Goal: Task Accomplishment & Management: Manage account settings

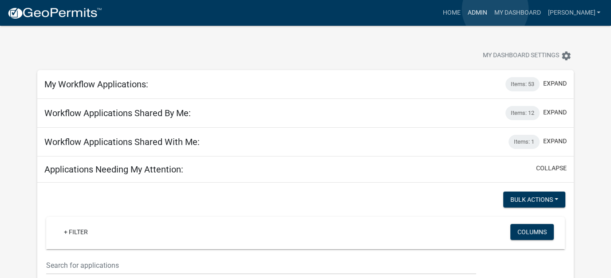
click at [490, 9] on link "Admin" at bounding box center [476, 12] width 27 height 17
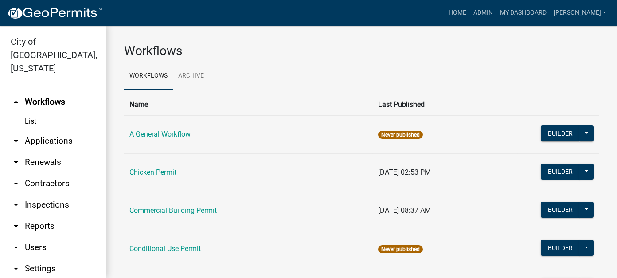
click at [38, 130] on link "arrow_drop_down Applications" at bounding box center [53, 140] width 106 height 21
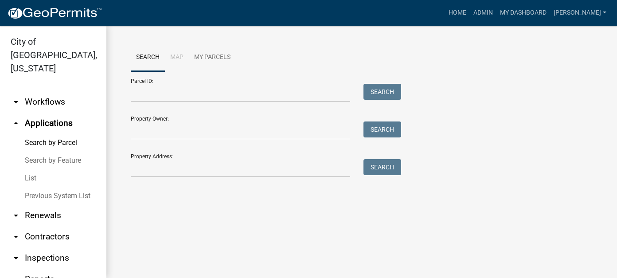
click at [36, 169] on link "List" at bounding box center [53, 178] width 106 height 18
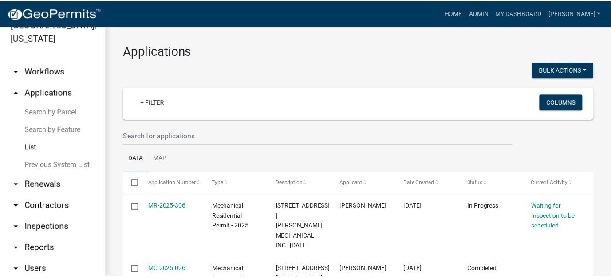
scroll to position [44, 0]
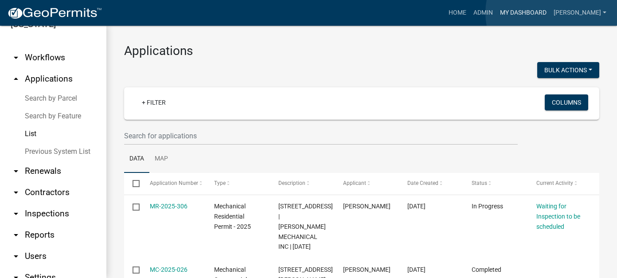
click at [550, 13] on link "My Dashboard" at bounding box center [524, 12] width 54 height 17
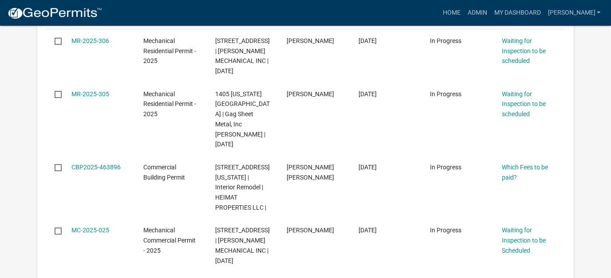
scroll to position [310, 0]
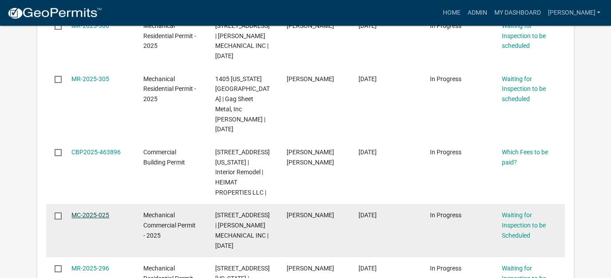
click at [99, 212] on link "MC-2025-025" at bounding box center [90, 215] width 38 height 7
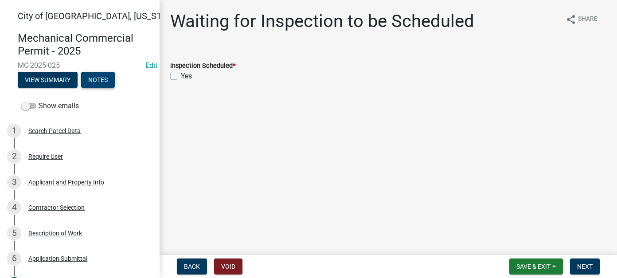
click at [110, 78] on button "Notes" at bounding box center [98, 80] width 34 height 16
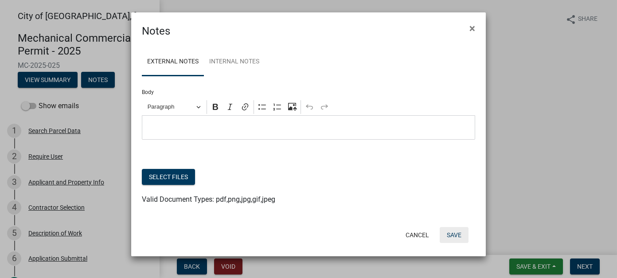
click at [459, 237] on button "Save" at bounding box center [454, 235] width 29 height 16
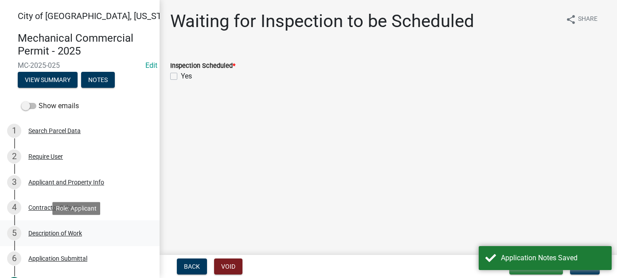
click at [51, 235] on div "Description of Work" at bounding box center [55, 233] width 54 height 6
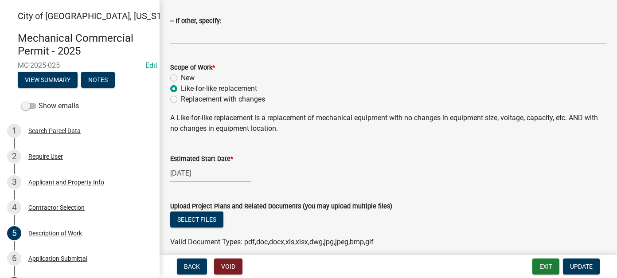
scroll to position [215, 0]
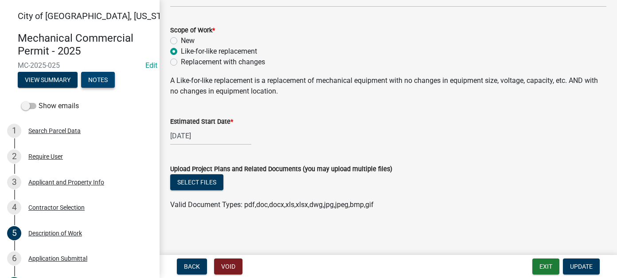
click at [90, 79] on button "Notes" at bounding box center [98, 80] width 34 height 16
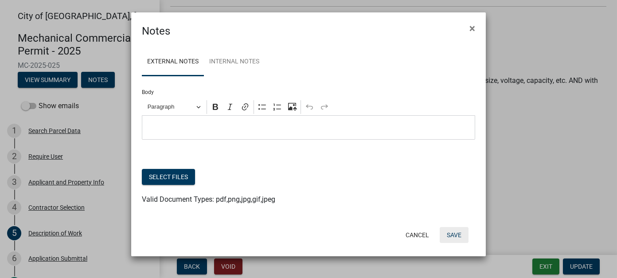
click at [451, 235] on button "Save" at bounding box center [454, 235] width 29 height 16
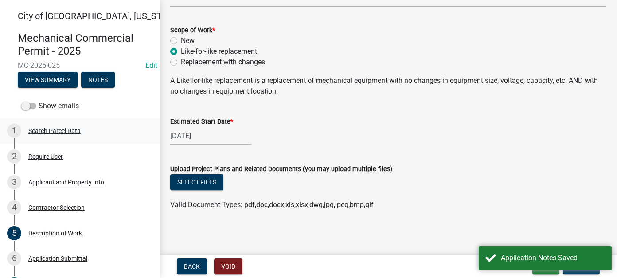
click at [59, 130] on div "Search Parcel Data" at bounding box center [54, 131] width 52 height 6
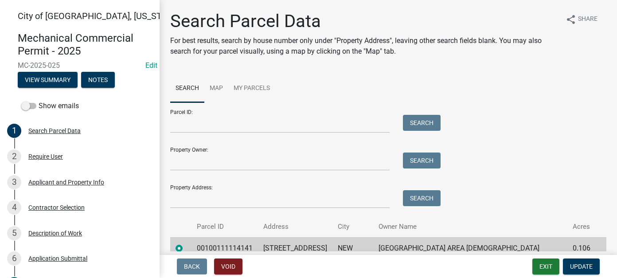
scroll to position [42, 0]
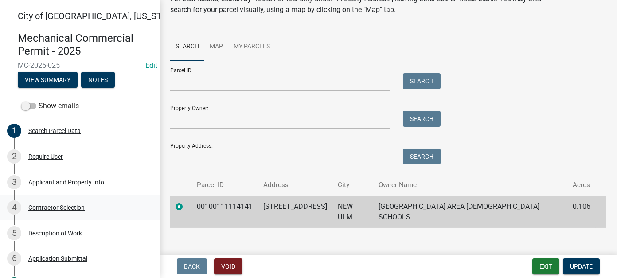
click at [58, 208] on div "Contractor Selection" at bounding box center [56, 207] width 56 height 6
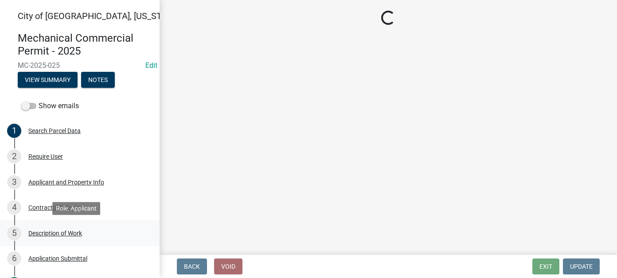
click at [43, 239] on div "5 Description of Work" at bounding box center [76, 233] width 138 height 14
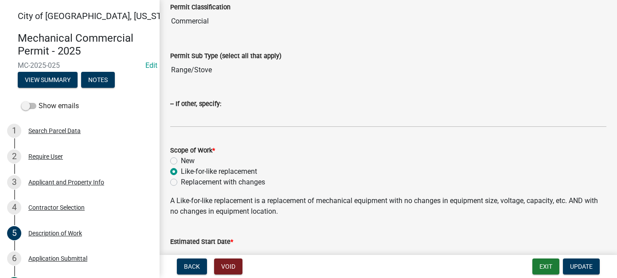
scroll to position [215, 0]
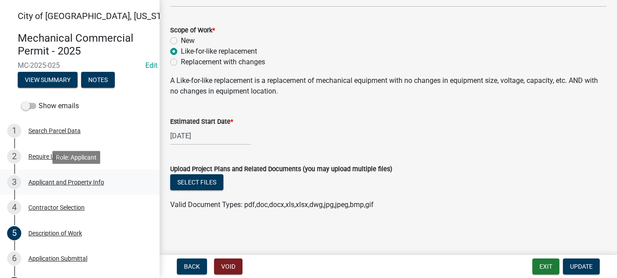
click at [66, 187] on div "3 Applicant and Property Info" at bounding box center [76, 182] width 138 height 14
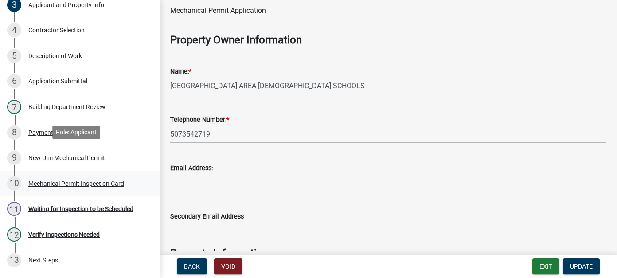
scroll to position [0, 0]
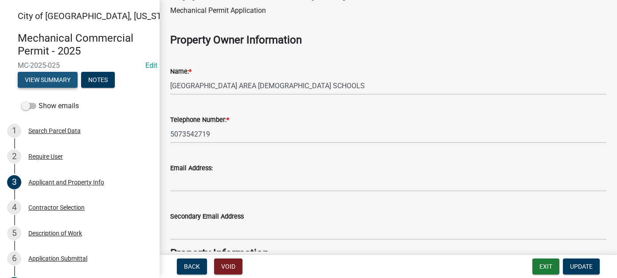
click at [55, 84] on button "View Summary" at bounding box center [48, 80] width 60 height 16
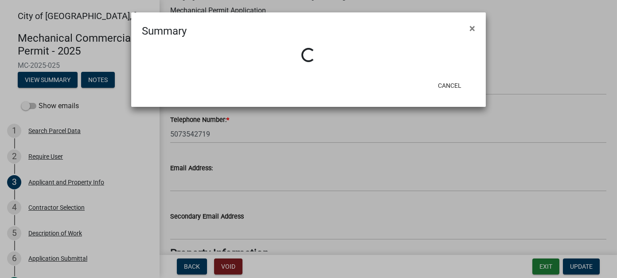
click at [34, 107] on ngb-modal-window "Summary × Loading... Cancel" at bounding box center [308, 139] width 617 height 278
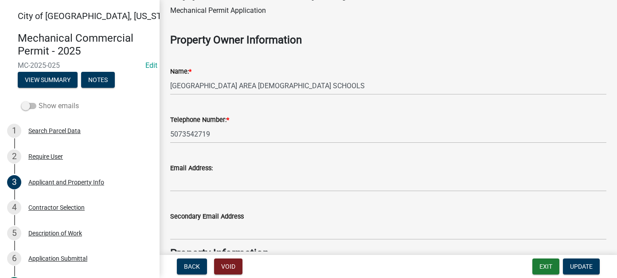
click at [32, 108] on span at bounding box center [28, 106] width 15 height 6
click at [39, 101] on input "Show emails" at bounding box center [39, 101] width 0 height 0
click at [60, 81] on button "View Summary" at bounding box center [48, 80] width 60 height 16
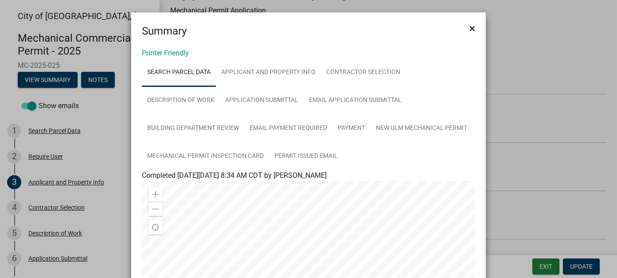
click at [470, 25] on span "×" at bounding box center [473, 28] width 6 height 12
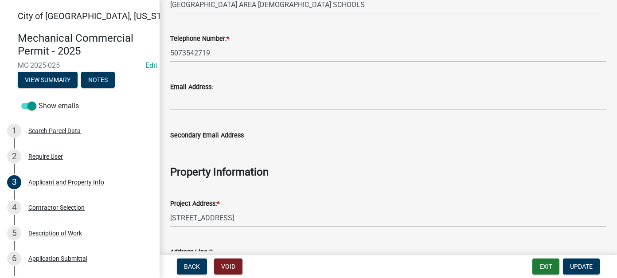
scroll to position [30, 0]
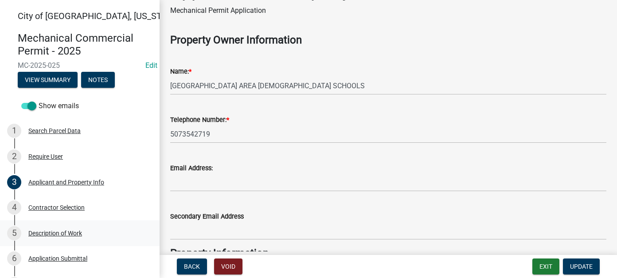
click at [66, 233] on div "Description of Work" at bounding box center [55, 233] width 54 height 6
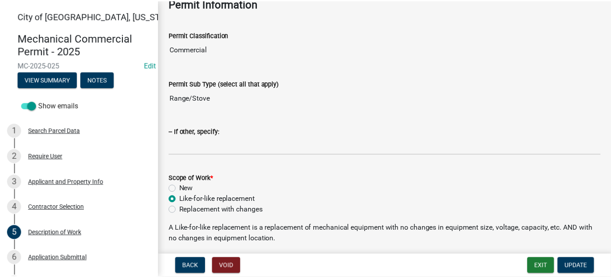
scroll to position [0, 0]
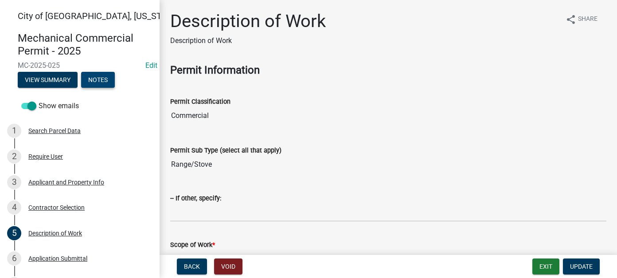
click at [108, 79] on button "Notes" at bounding box center [98, 80] width 34 height 16
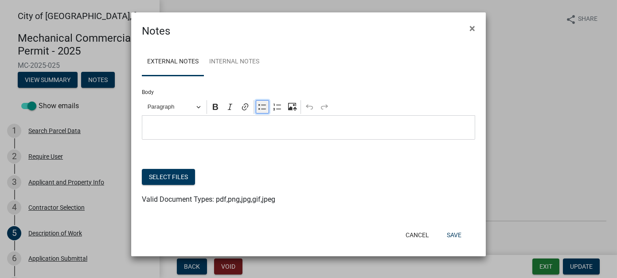
click at [263, 109] on icon "Editor toolbar" at bounding box center [262, 106] width 9 height 9
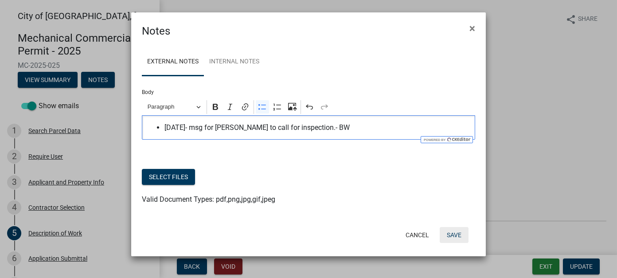
click at [446, 232] on button "Save" at bounding box center [454, 235] width 29 height 16
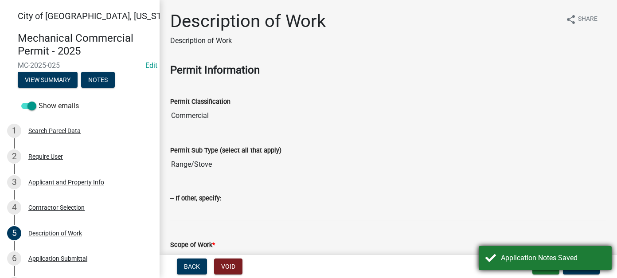
click at [528, 261] on div "Application Notes Saved" at bounding box center [553, 258] width 104 height 11
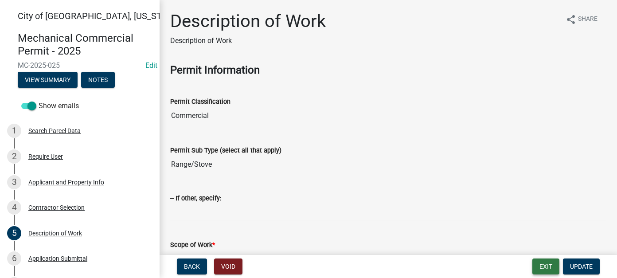
drag, startPoint x: 544, startPoint y: 263, endPoint x: 522, endPoint y: 253, distance: 24.4
click at [544, 263] on button "Exit" at bounding box center [546, 267] width 27 height 16
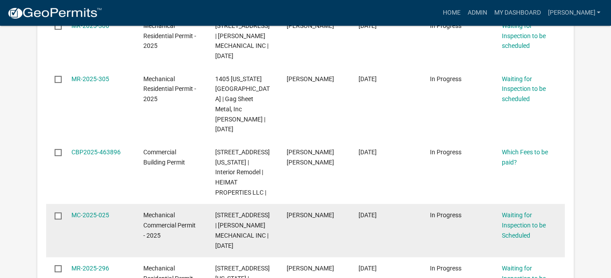
scroll to position [355, 0]
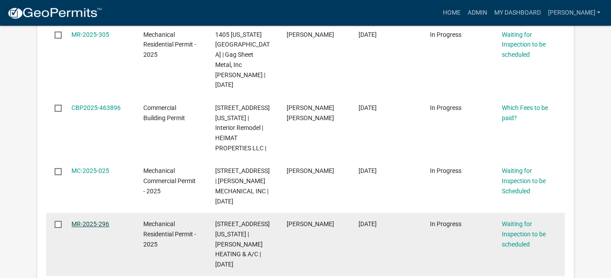
click at [83, 220] on link "MR-2025-296" at bounding box center [90, 223] width 38 height 7
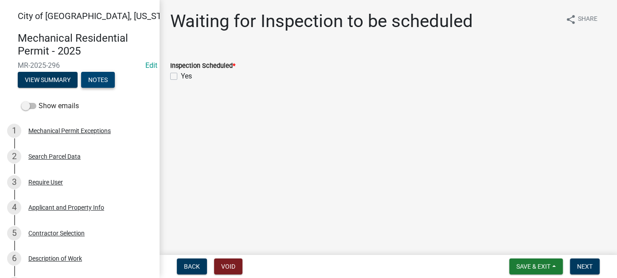
click at [99, 80] on button "Notes" at bounding box center [98, 80] width 34 height 16
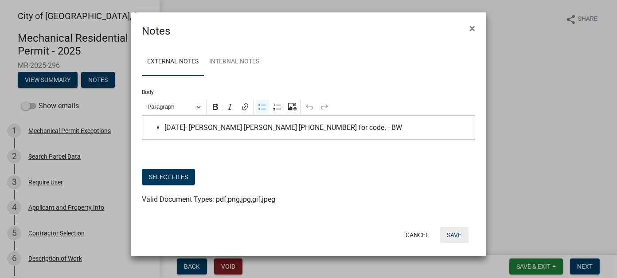
click at [458, 239] on button "Save" at bounding box center [454, 235] width 29 height 16
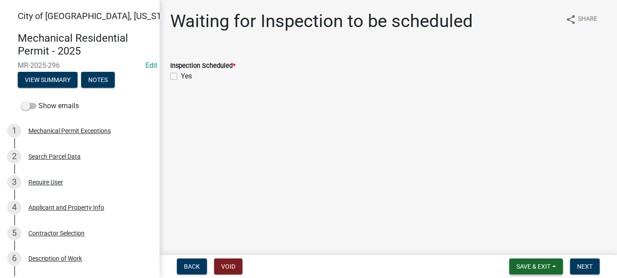
click at [538, 268] on span "Save & Exit" at bounding box center [534, 266] width 34 height 7
click at [518, 245] on button "Save & Exit" at bounding box center [527, 243] width 71 height 21
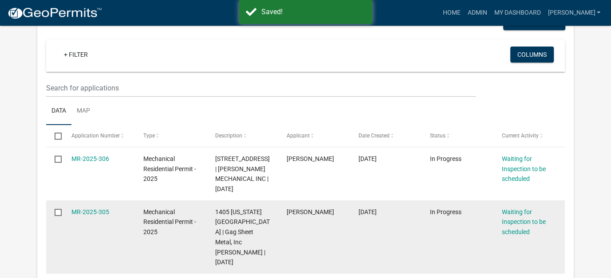
scroll to position [266, 0]
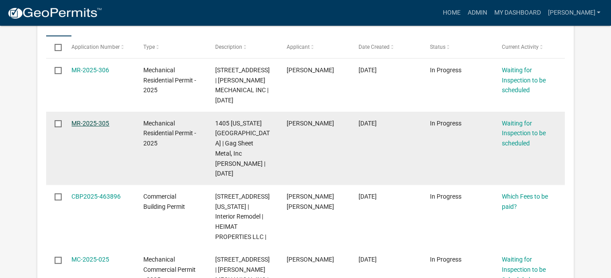
click at [101, 124] on link "MR-2025-305" at bounding box center [90, 123] width 38 height 7
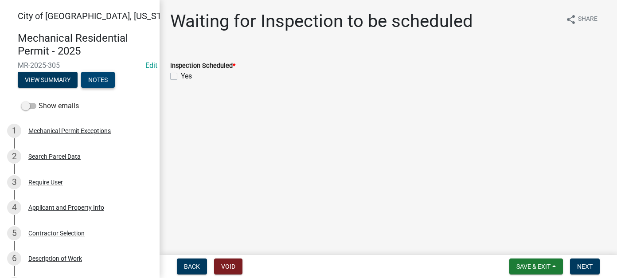
click at [107, 83] on button "Notes" at bounding box center [98, 80] width 34 height 16
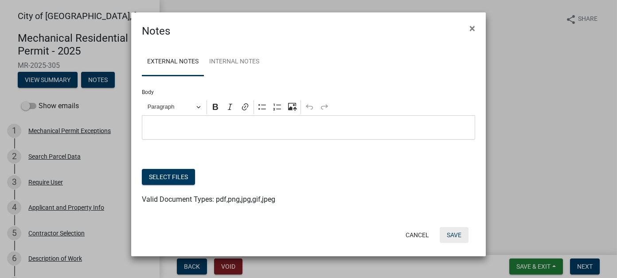
click at [463, 234] on button "Save" at bounding box center [454, 235] width 29 height 16
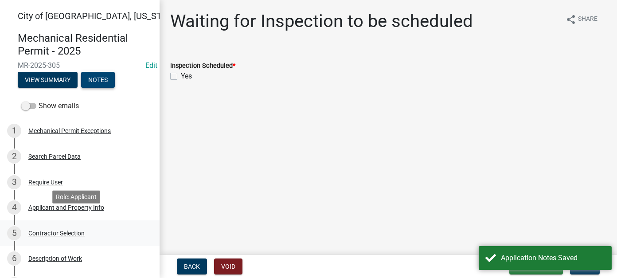
scroll to position [44, 0]
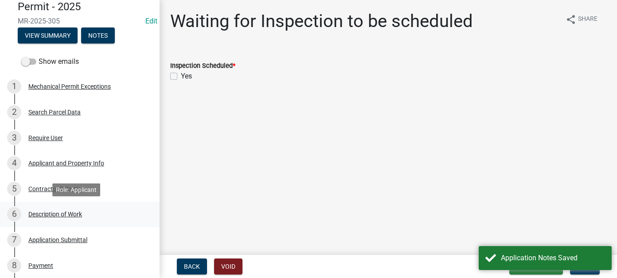
click at [58, 216] on div "Description of Work" at bounding box center [55, 214] width 54 height 6
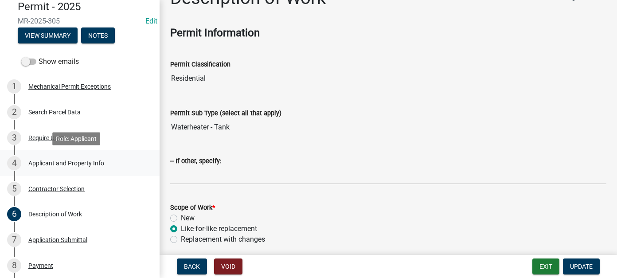
click at [62, 155] on link "4 Applicant and Property Info" at bounding box center [80, 163] width 160 height 26
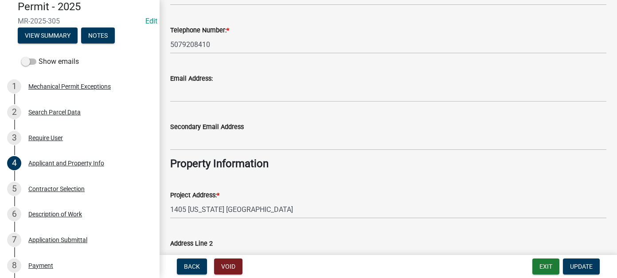
scroll to position [133, 0]
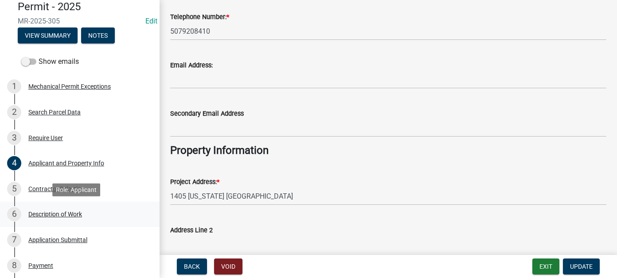
click at [58, 213] on div "Description of Work" at bounding box center [55, 214] width 54 height 6
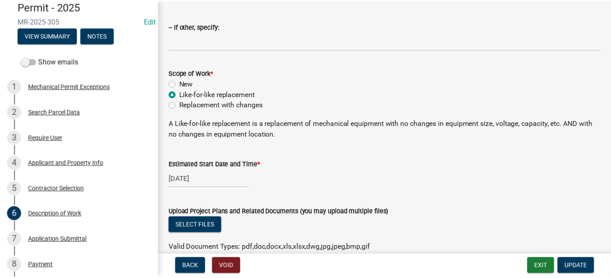
scroll to position [177, 0]
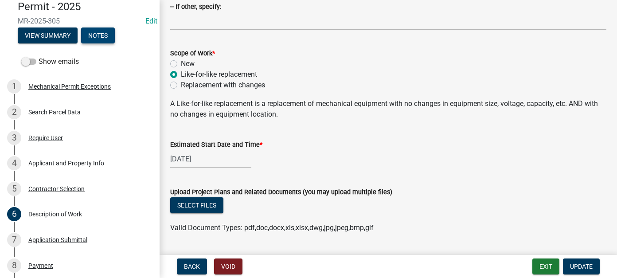
click at [100, 33] on button "Notes" at bounding box center [98, 35] width 34 height 16
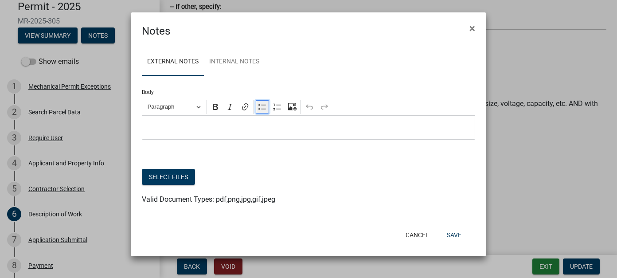
click at [260, 109] on icon "Editor toolbar" at bounding box center [262, 106] width 9 height 9
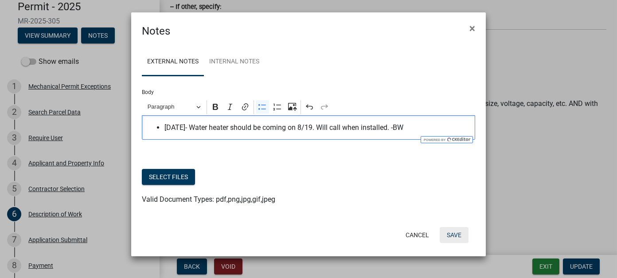
click at [452, 233] on button "Save" at bounding box center [454, 235] width 29 height 16
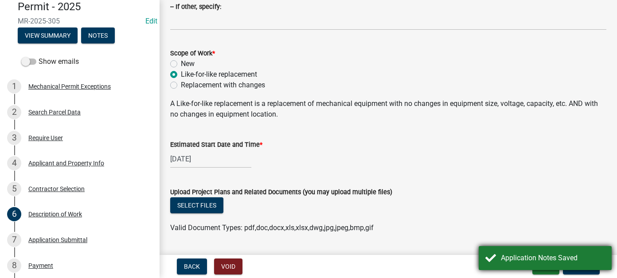
click at [585, 257] on div "Application Notes Saved" at bounding box center [553, 258] width 104 height 11
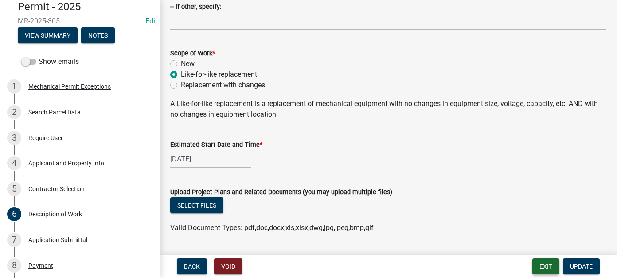
click at [553, 269] on button "Exit" at bounding box center [546, 267] width 27 height 16
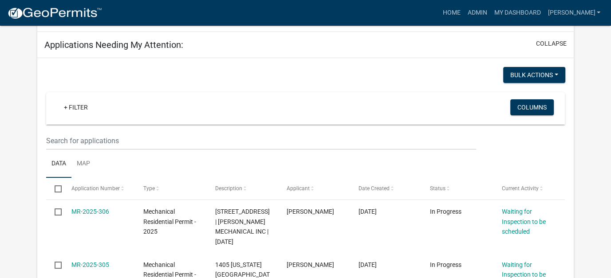
scroll to position [222, 0]
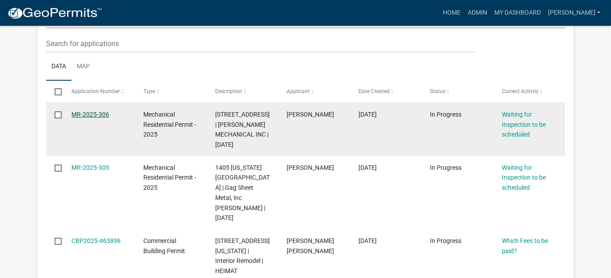
click at [95, 111] on link "MR-2025-306" at bounding box center [90, 114] width 38 height 7
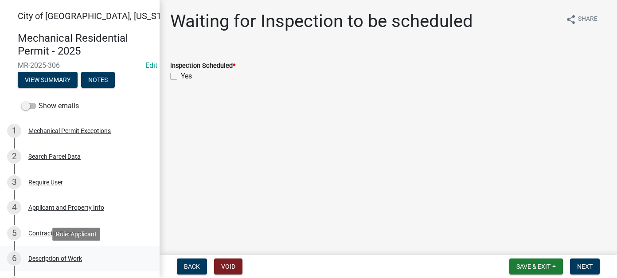
click at [61, 262] on div "6 Description of Work" at bounding box center [76, 258] width 138 height 14
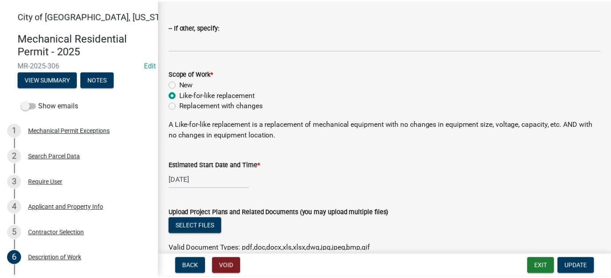
scroll to position [177, 0]
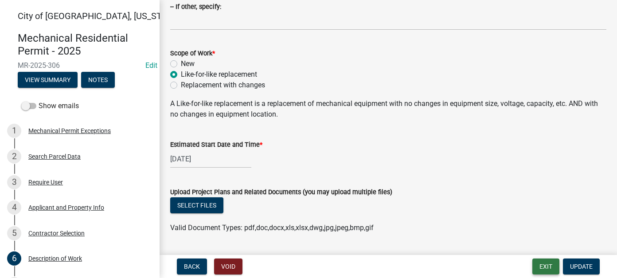
click at [548, 266] on button "Exit" at bounding box center [546, 267] width 27 height 16
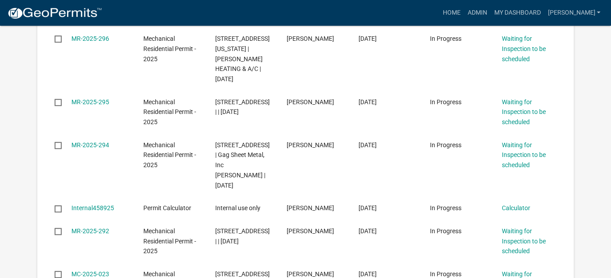
scroll to position [621, 0]
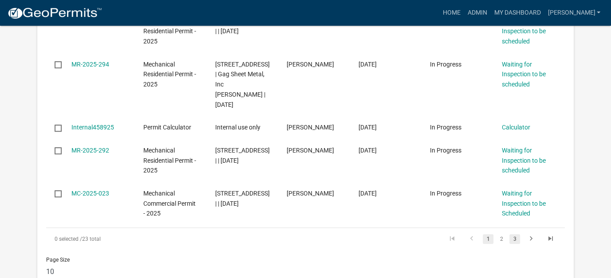
click at [517, 234] on link "3" at bounding box center [514, 239] width 11 height 10
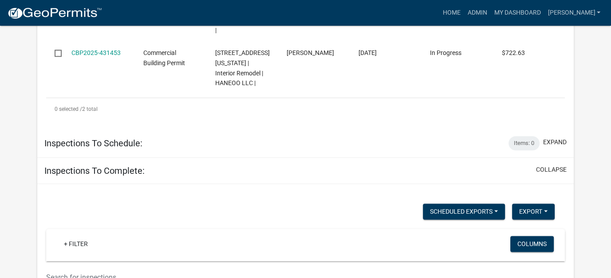
scroll to position [743, 0]
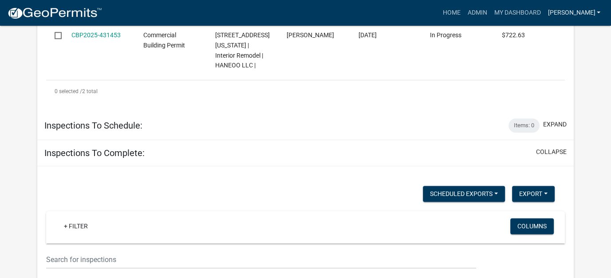
click at [591, 15] on link "[PERSON_NAME]" at bounding box center [574, 12] width 60 height 17
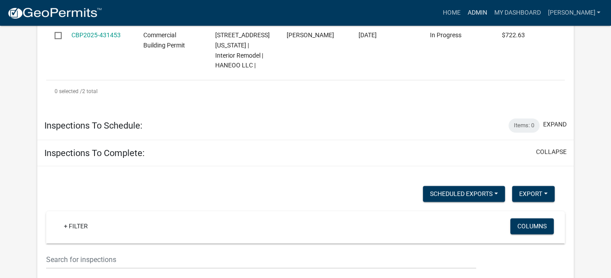
click at [490, 13] on link "Admin" at bounding box center [476, 12] width 27 height 17
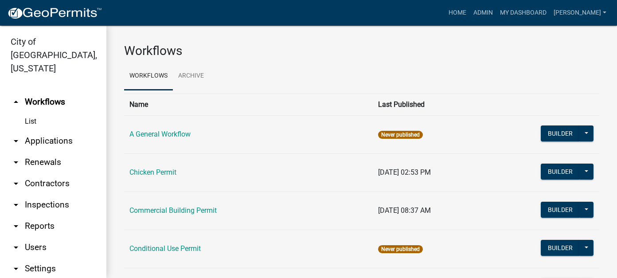
click at [57, 130] on link "arrow_drop_down Applications" at bounding box center [53, 140] width 106 height 21
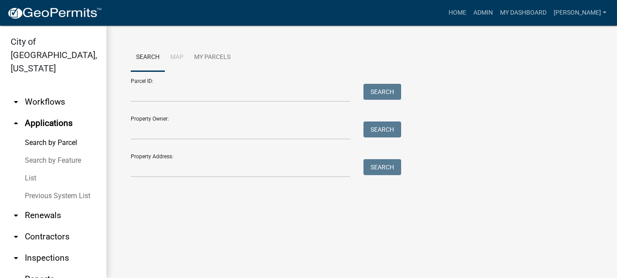
click at [29, 169] on link "List" at bounding box center [53, 178] width 106 height 18
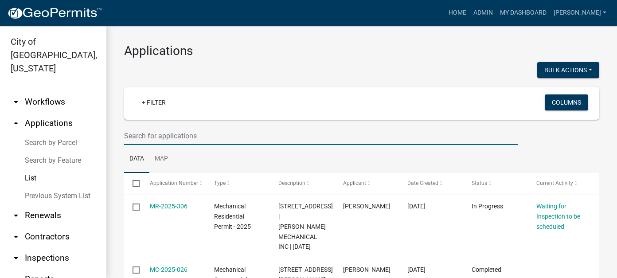
click at [192, 132] on input "text" at bounding box center [321, 136] width 394 height 18
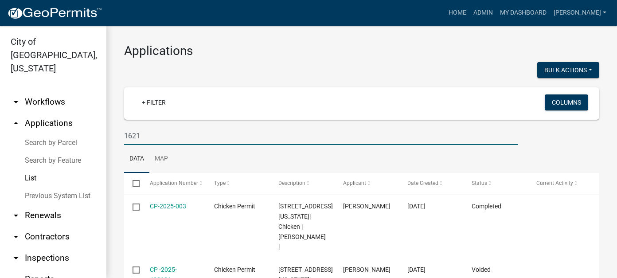
type input "1621"
drag, startPoint x: 145, startPoint y: 140, endPoint x: 115, endPoint y: 134, distance: 31.1
click at [115, 134] on div "Applications Bulk Actions Void + Filter Columns 1621 Data Map Select Applicatio…" at bounding box center [361, 232] width 511 height 412
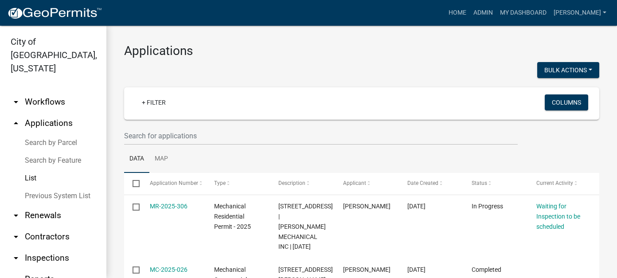
click at [32, 169] on link "List" at bounding box center [53, 178] width 106 height 18
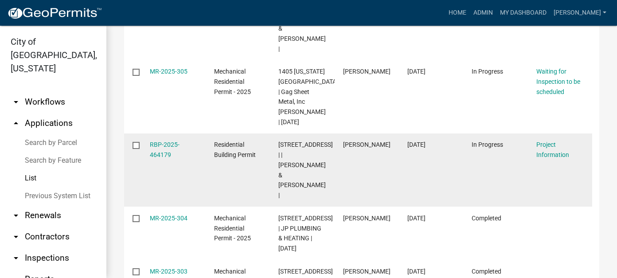
scroll to position [310, 0]
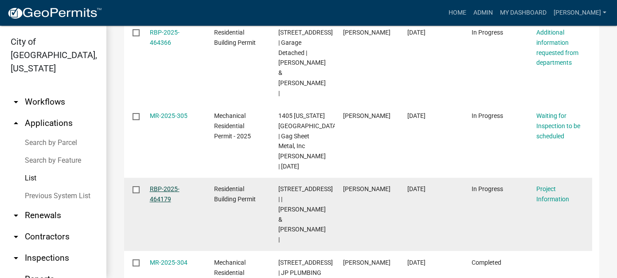
click at [161, 185] on link "RBP-2025-464179" at bounding box center [165, 193] width 30 height 17
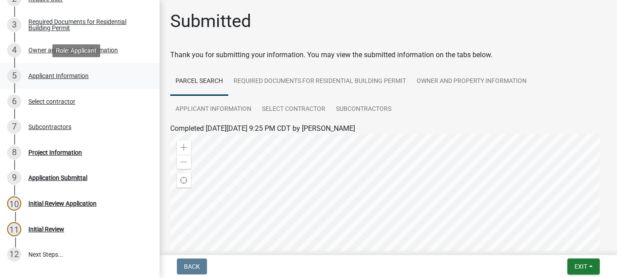
scroll to position [133, 0]
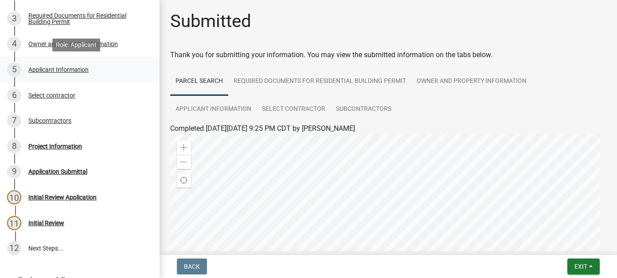
click at [41, 67] on div "Applicant Information" at bounding box center [58, 70] width 60 height 6
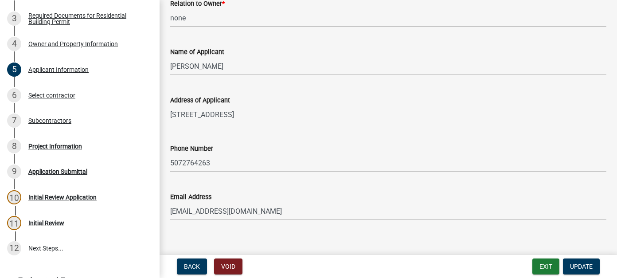
scroll to position [74, 0]
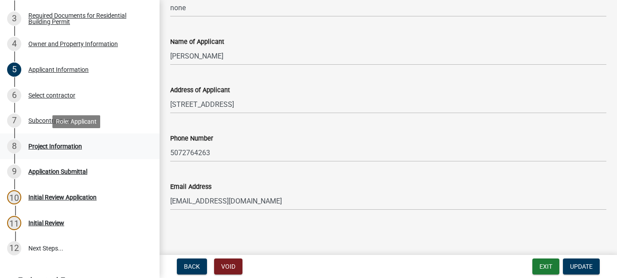
click at [47, 141] on div "8 Project Information" at bounding box center [76, 146] width 138 height 14
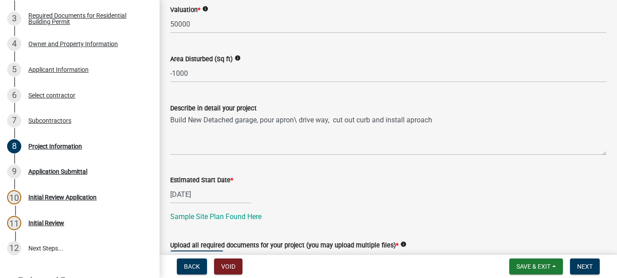
scroll to position [266, 0]
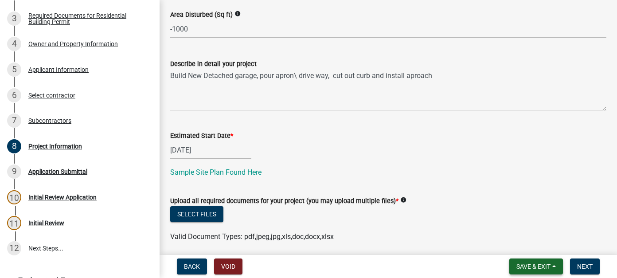
click at [541, 271] on button "Save & Exit" at bounding box center [537, 267] width 54 height 16
click at [520, 243] on button "Save & Exit" at bounding box center [527, 243] width 71 height 21
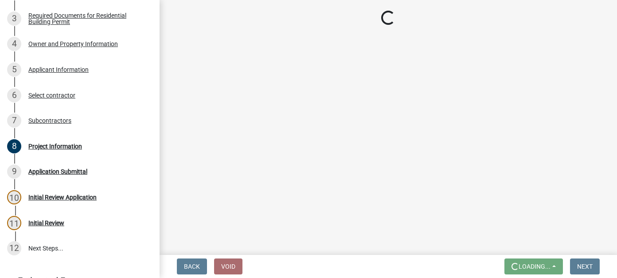
scroll to position [0, 0]
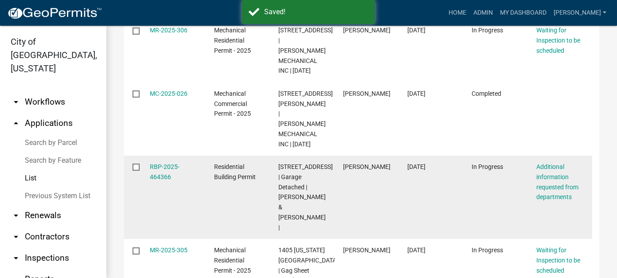
scroll to position [177, 0]
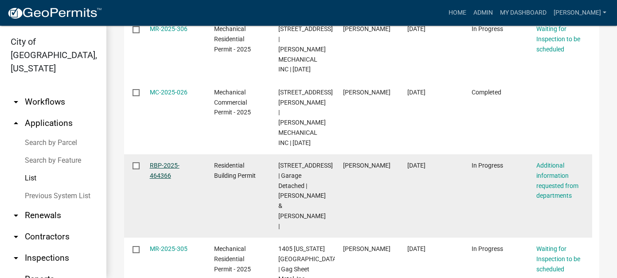
click at [158, 166] on link "RBP-2025-464366" at bounding box center [165, 170] width 30 height 17
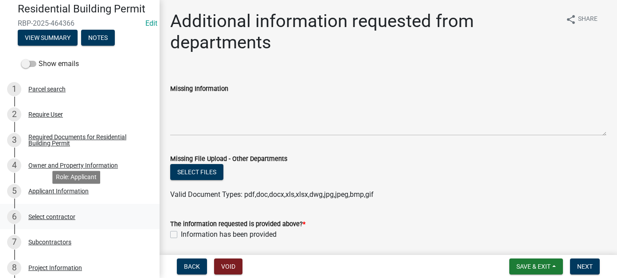
scroll to position [44, 0]
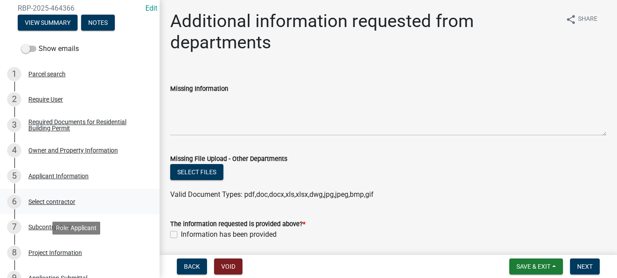
click at [63, 246] on div "8 Project Information" at bounding box center [76, 253] width 138 height 14
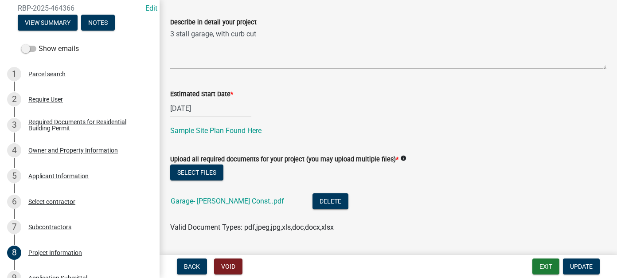
scroll to position [310, 0]
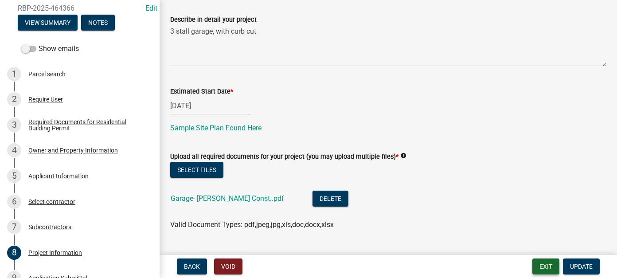
click at [554, 269] on button "Exit" at bounding box center [546, 267] width 27 height 16
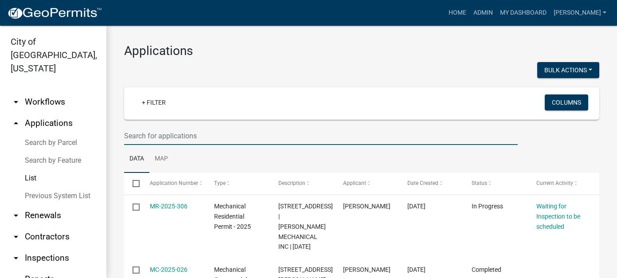
click at [208, 136] on input "text" at bounding box center [321, 136] width 394 height 18
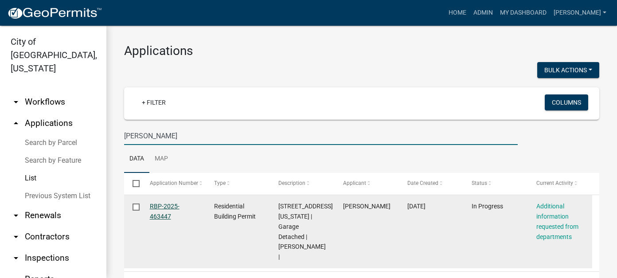
type input "[PERSON_NAME]"
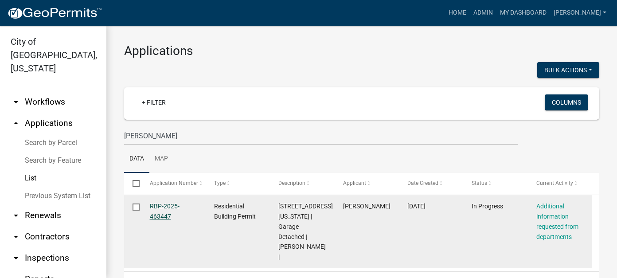
click at [170, 208] on link "RBP-2025-463447" at bounding box center [165, 211] width 30 height 17
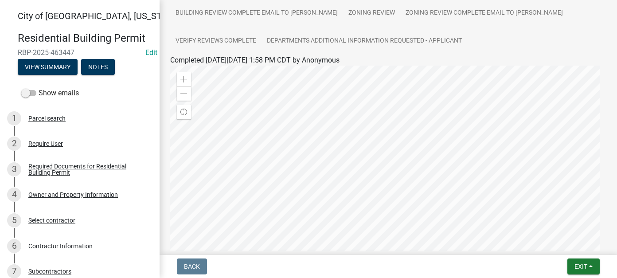
scroll to position [266, 0]
